Goal: Information Seeking & Learning: Learn about a topic

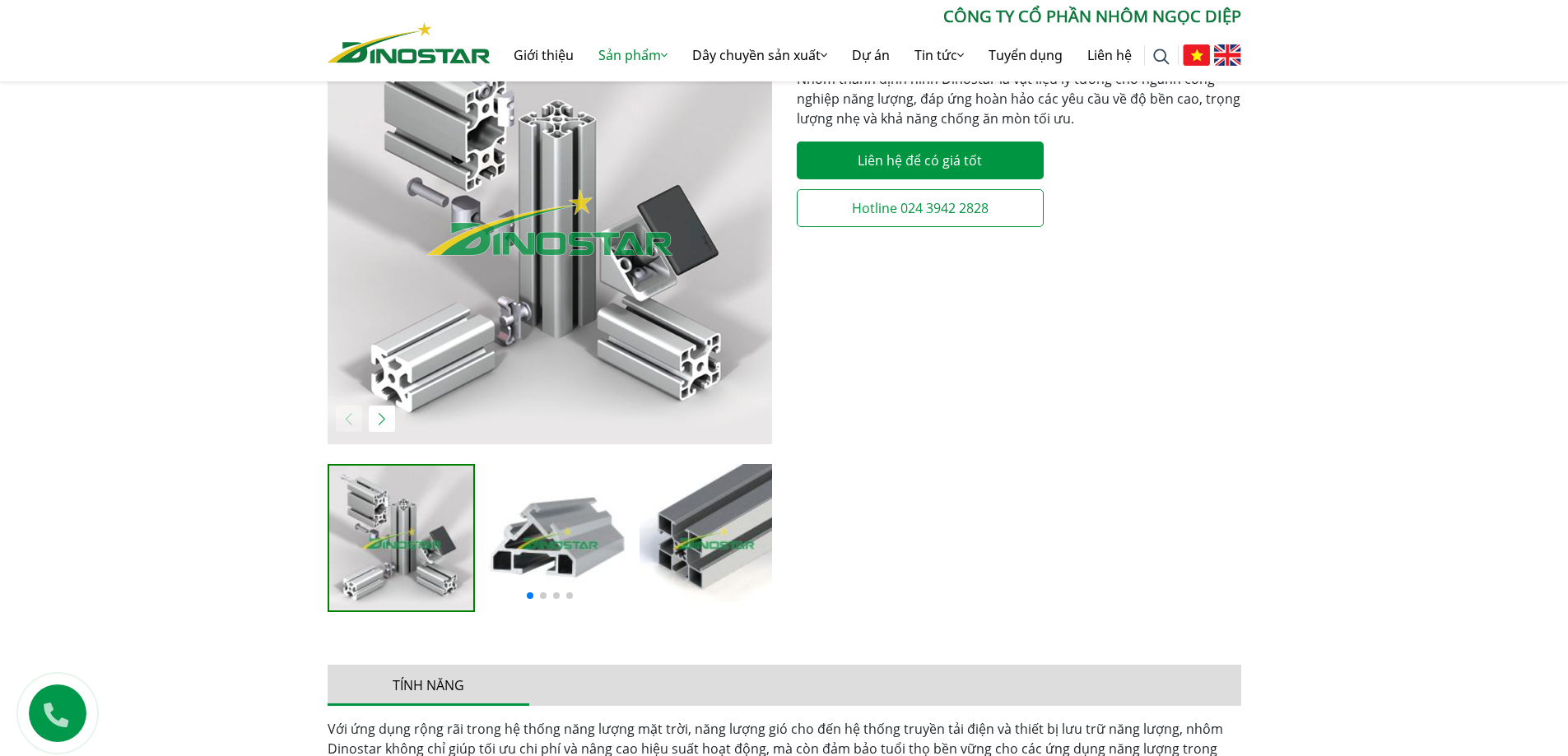
click at [489, 293] on img "1 / 6" at bounding box center [550, 222] width 445 height 444
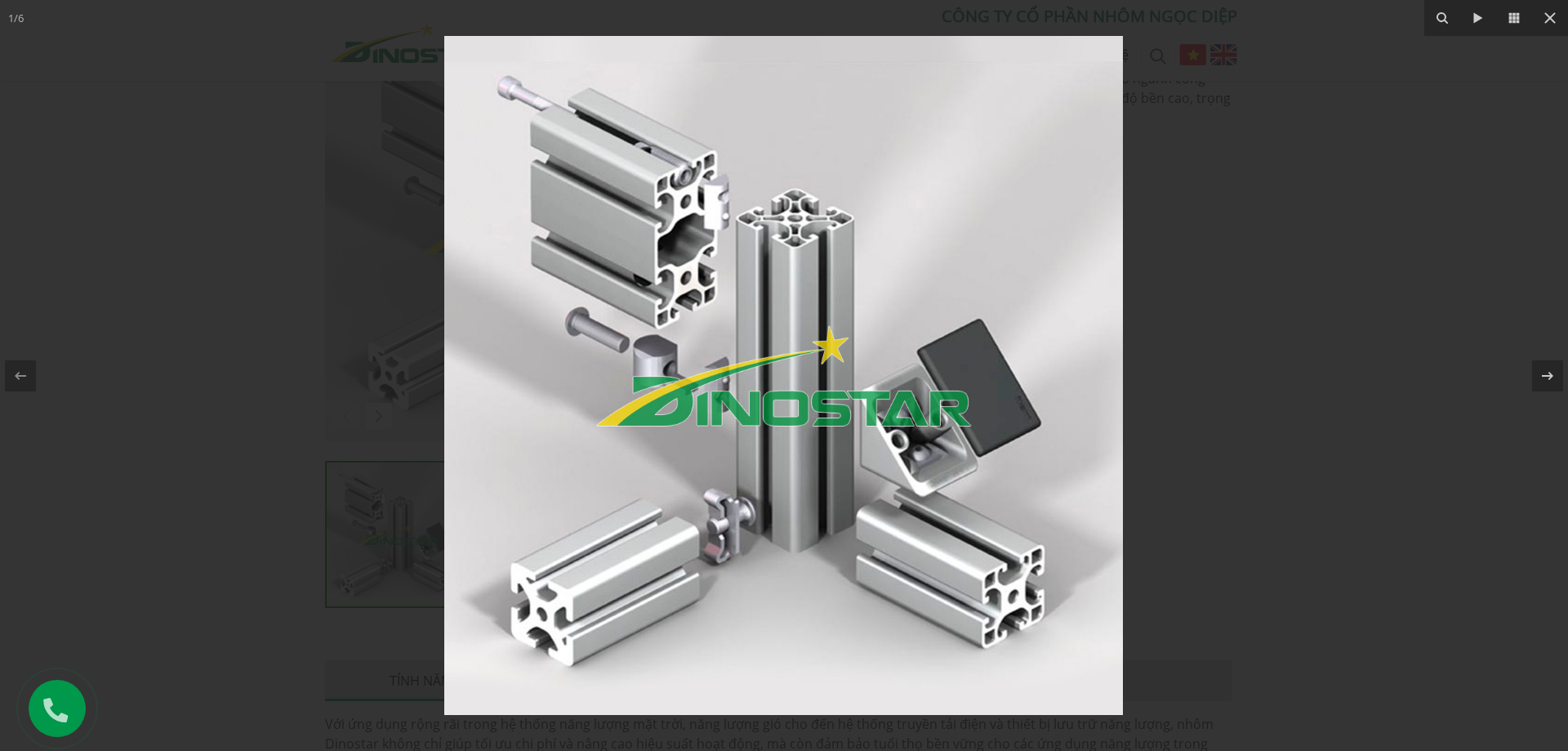
click at [307, 383] on div at bounding box center [784, 376] width 1568 height 751
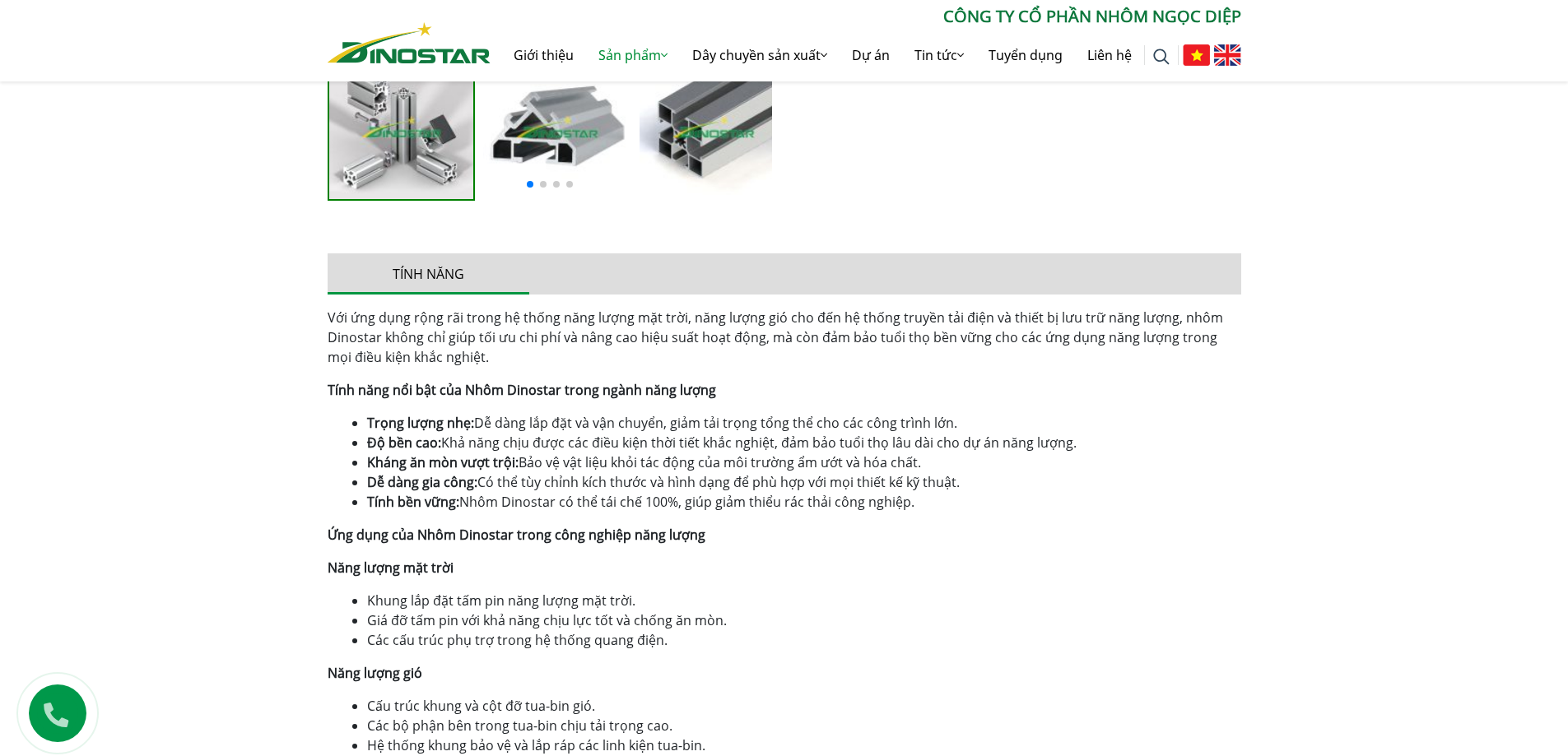
scroll to position [987, 0]
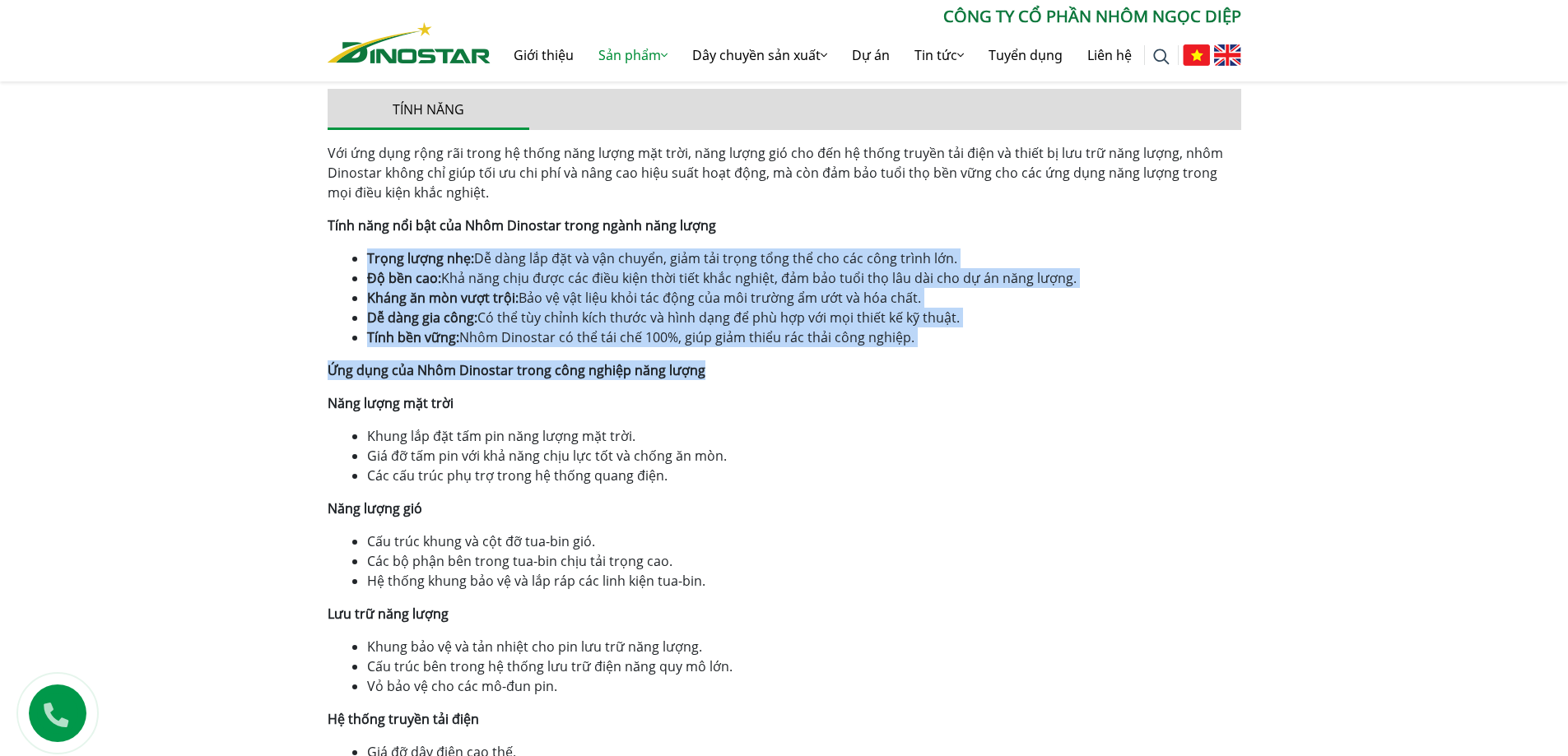
drag, startPoint x: 796, startPoint y: 330, endPoint x: 1008, endPoint y: 349, distance: 212.8
click at [1008, 349] on div "Với ứng dụng rộng rãi trong hệ thống năng lượng mặt trời, năng lượng gió cho đế…" at bounding box center [784, 472] width 913 height 658
click at [980, 359] on div "Với ứng dụng rộng rãi trong hệ thống năng lượng mặt trời, năng lượng gió cho đế…" at bounding box center [784, 472] width 913 height 658
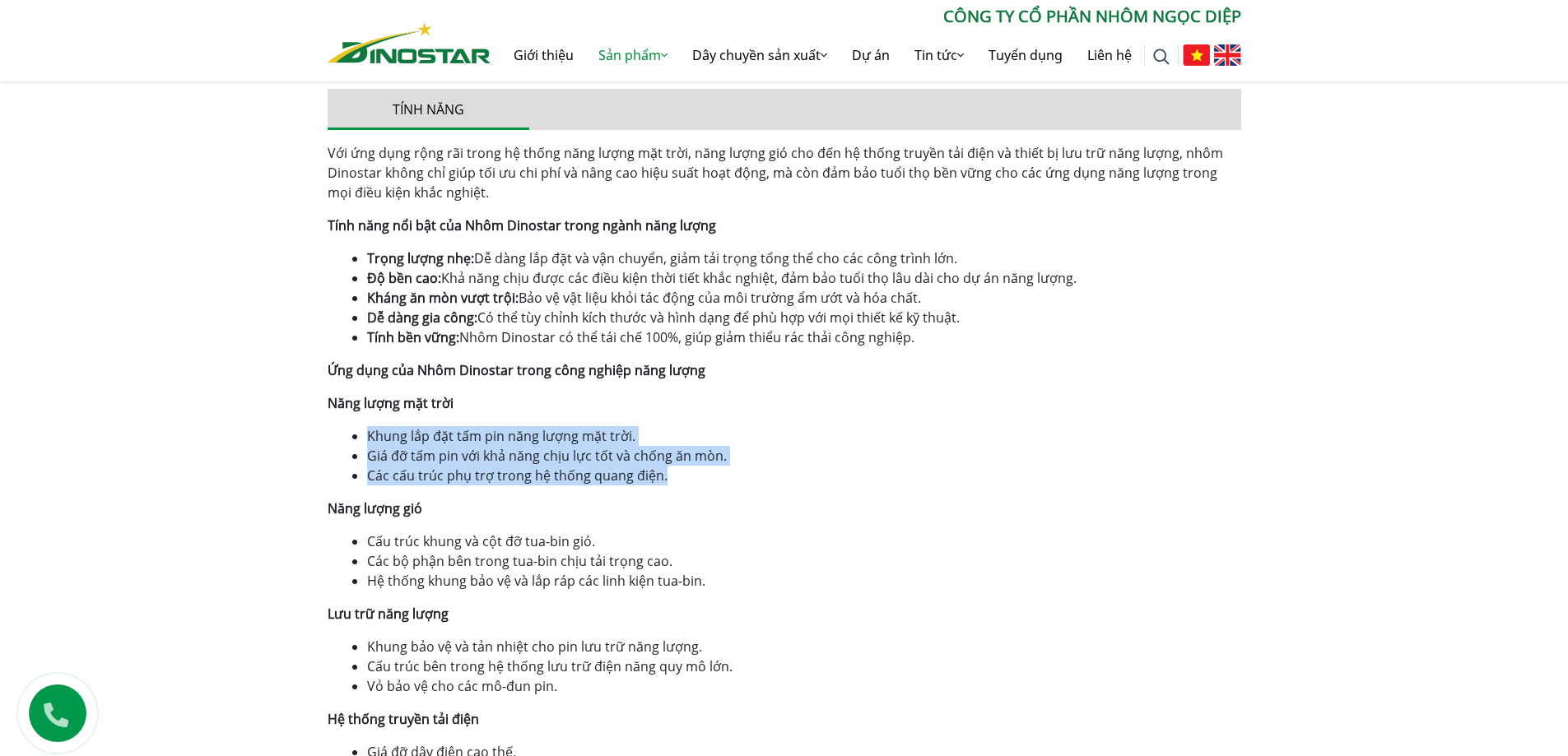
drag, startPoint x: 395, startPoint y: 437, endPoint x: 799, endPoint y: 477, distance: 406.0
click at [799, 477] on div "Với ứng dụng rộng rãi trong hệ thống năng lượng mặt trời, năng lượng gió cho đế…" at bounding box center [784, 472] width 913 height 658
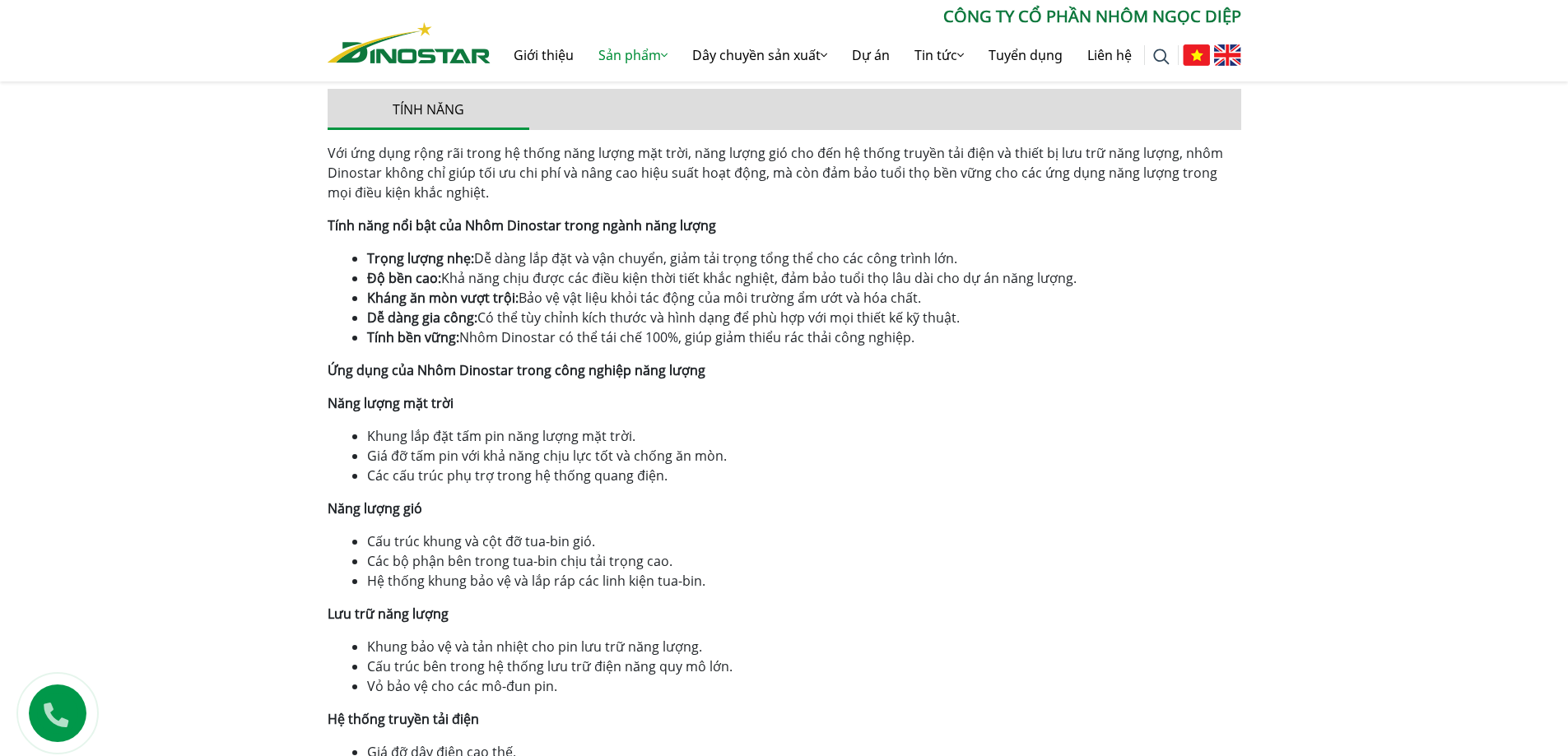
click at [778, 524] on div "Với ứng dụng rộng rãi trong hệ thống năng lượng mặt trời, năng lượng gió cho đế…" at bounding box center [784, 472] width 913 height 658
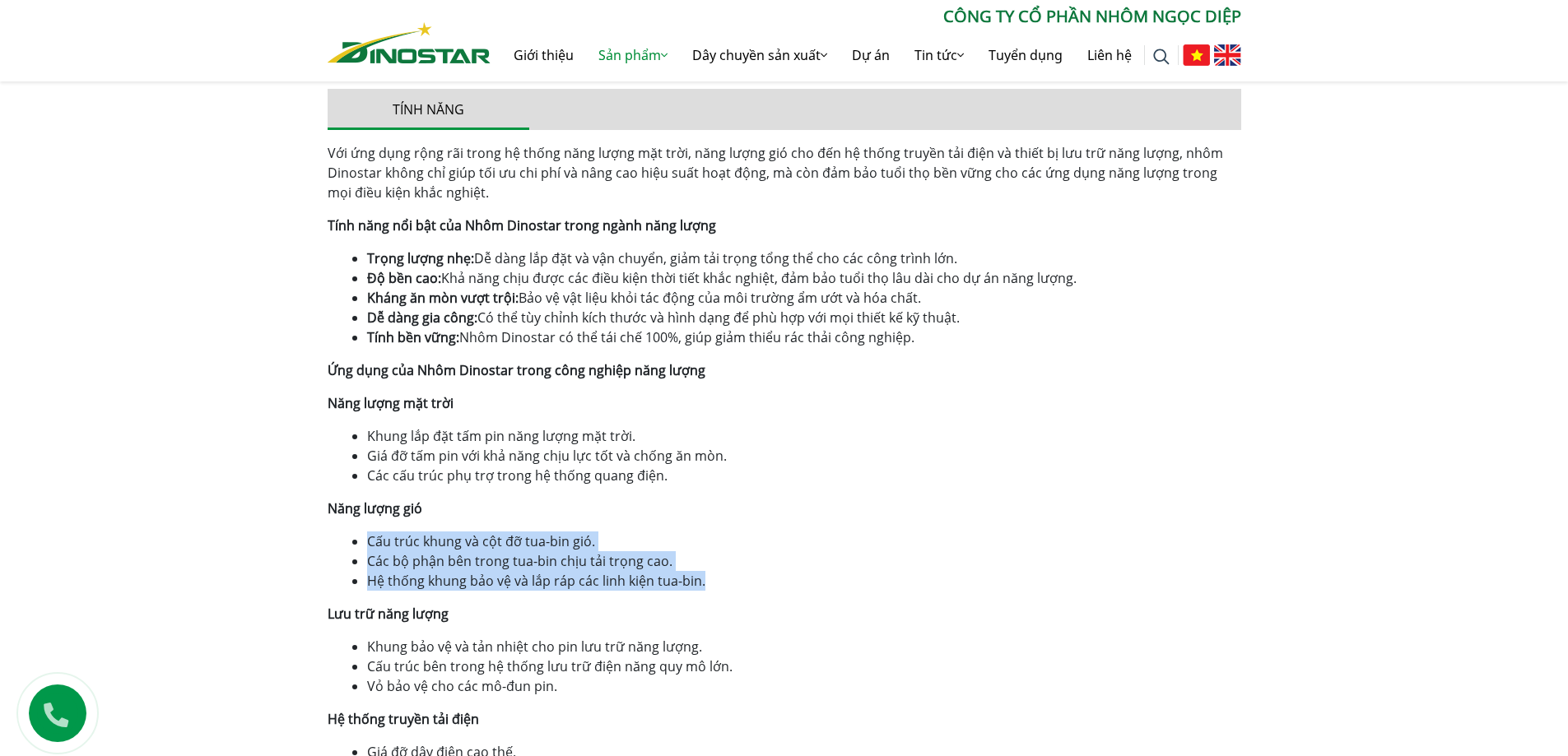
drag, startPoint x: 348, startPoint y: 544, endPoint x: 785, endPoint y: 592, distance: 439.6
click at [724, 588] on div "Với ứng dụng rộng rãi trong hệ thống năng lượng mặt trời, năng lượng gió cho đế…" at bounding box center [784, 472] width 913 height 658
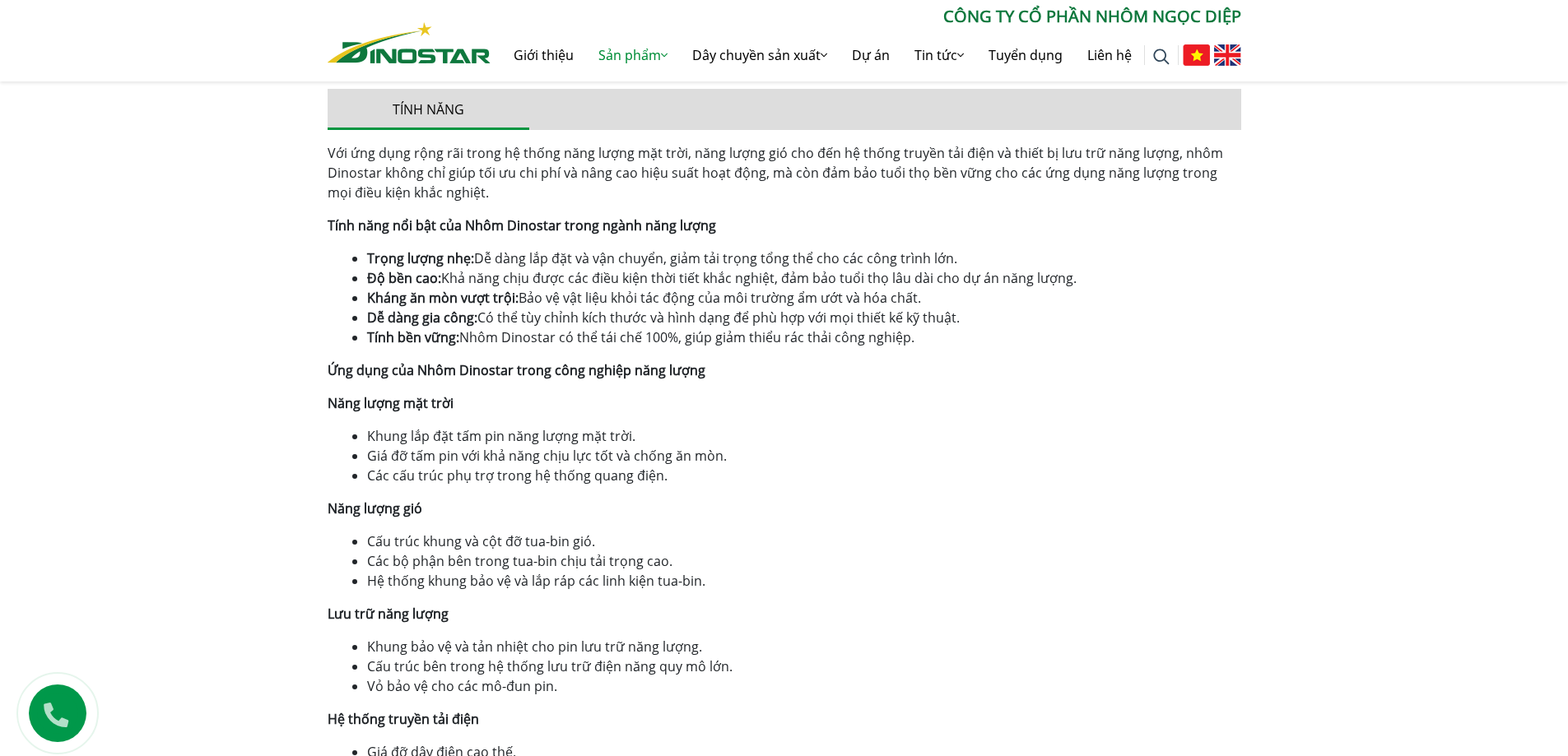
click at [785, 592] on div "Với ứng dụng rộng rãi trong hệ thống năng lượng mặt trời, năng lượng gió cho đế…" at bounding box center [784, 472] width 913 height 658
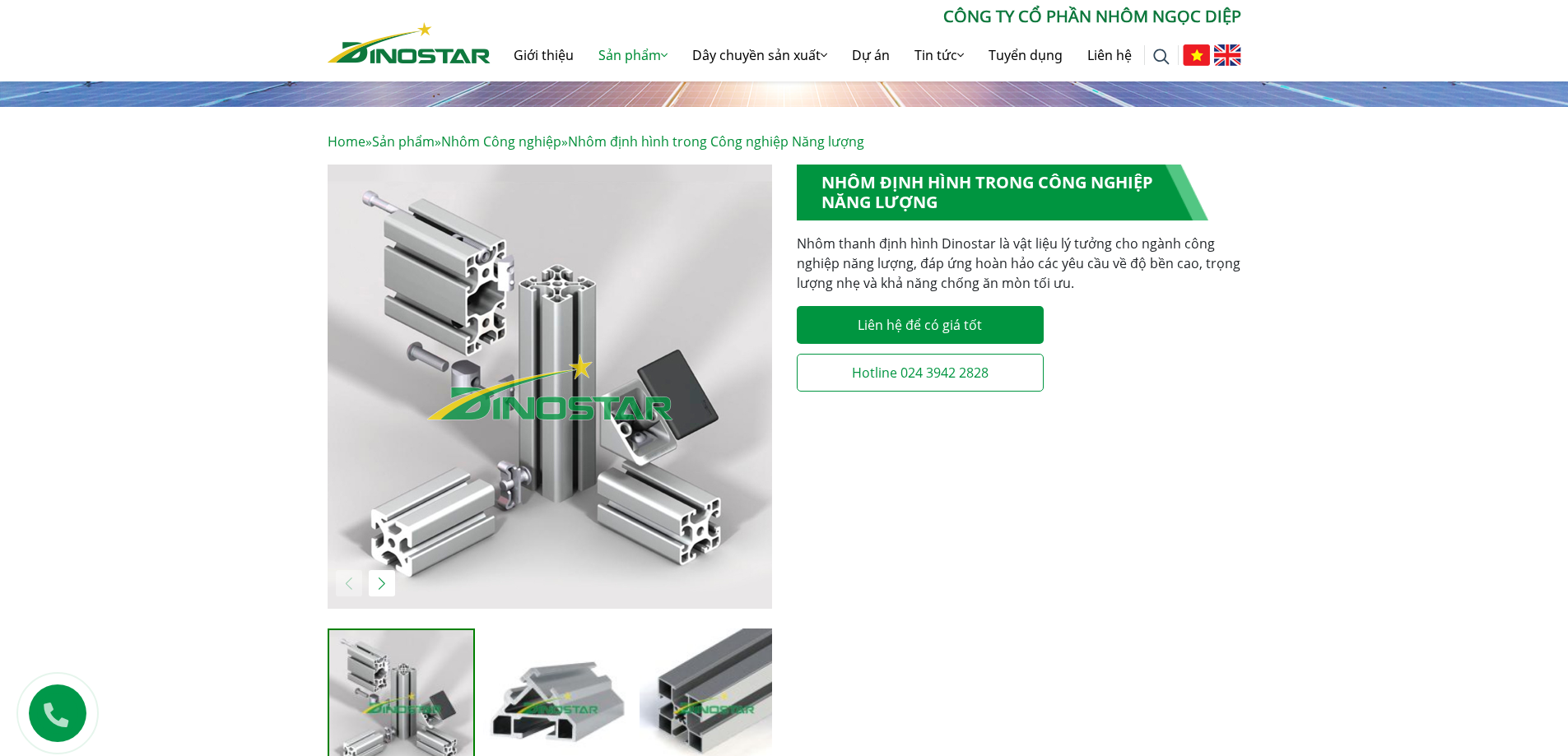
scroll to position [411, 0]
